Goal: Register for event/course

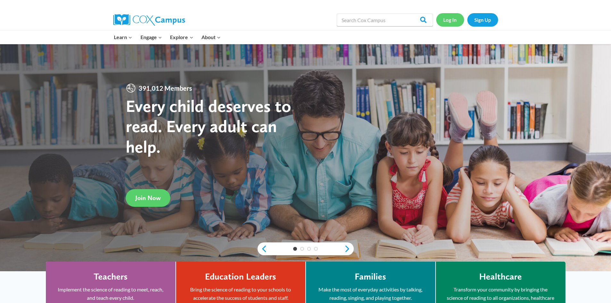
click at [455, 20] on link "Log In" at bounding box center [450, 19] width 28 height 13
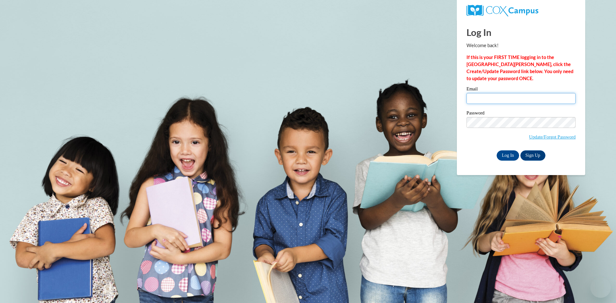
click at [490, 97] on input "Email" at bounding box center [520, 98] width 109 height 11
type input "zimmermank@fortschools.org"
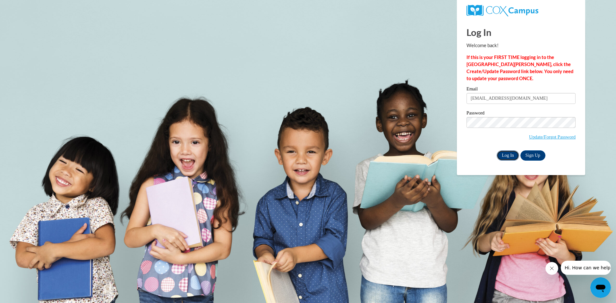
click at [506, 153] on input "Log In" at bounding box center [507, 155] width 22 height 10
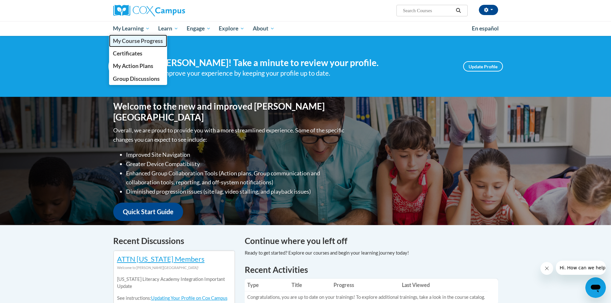
click at [127, 44] on span "My Course Progress" at bounding box center [138, 41] width 50 height 7
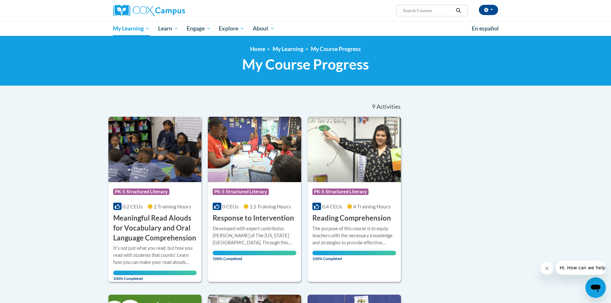
click at [421, 10] on input "Search..." at bounding box center [427, 11] width 51 height 8
type input "vocabulary"
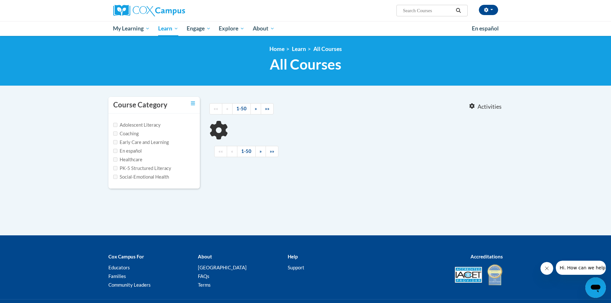
type input "vocabulary"
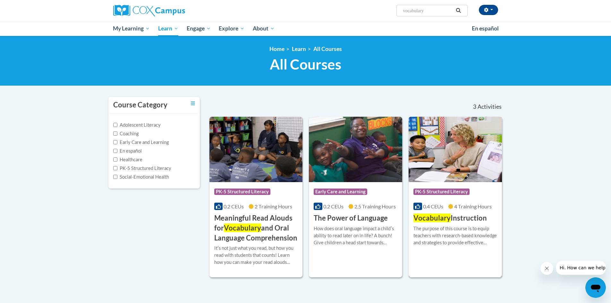
click at [432, 173] on img at bounding box center [455, 149] width 93 height 65
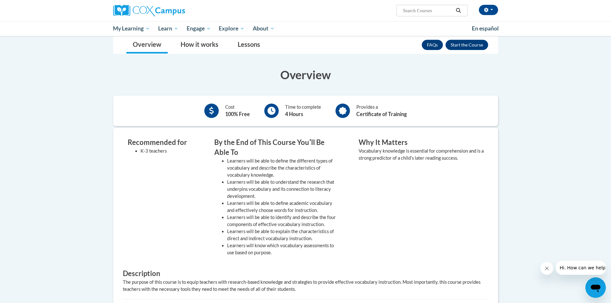
scroll to position [96, 0]
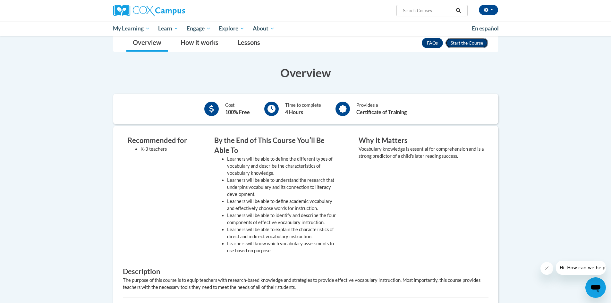
click at [468, 41] on button "Enroll" at bounding box center [466, 43] width 43 height 10
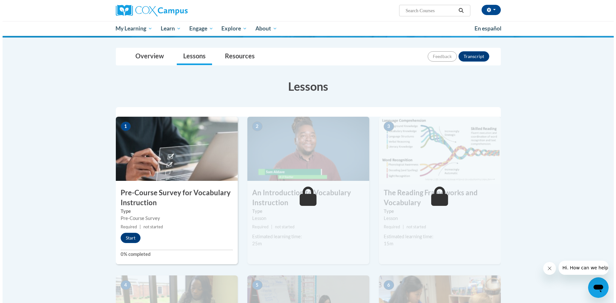
scroll to position [64, 0]
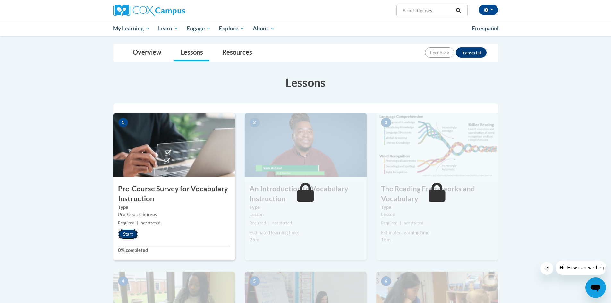
click at [122, 233] on button "Start" at bounding box center [128, 234] width 20 height 10
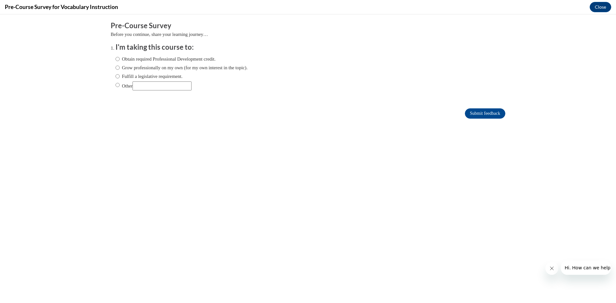
scroll to position [0, 0]
click at [115, 58] on input "Obtain required Professional Development credit." at bounding box center [117, 58] width 4 height 7
radio input "true"
click at [469, 114] on input "Submit feedback" at bounding box center [485, 113] width 40 height 10
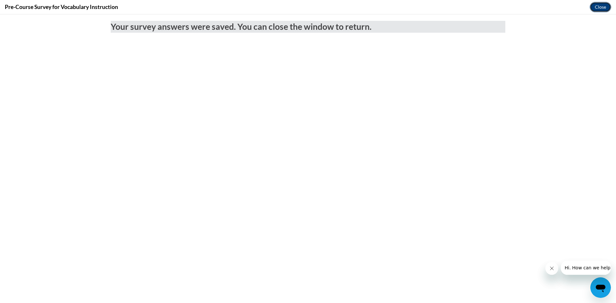
click at [607, 7] on button "Close" at bounding box center [599, 7] width 21 height 10
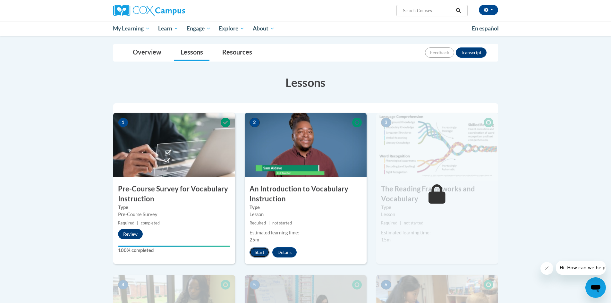
click at [259, 251] on button "Start" at bounding box center [259, 252] width 20 height 10
